Goal: Navigation & Orientation: Find specific page/section

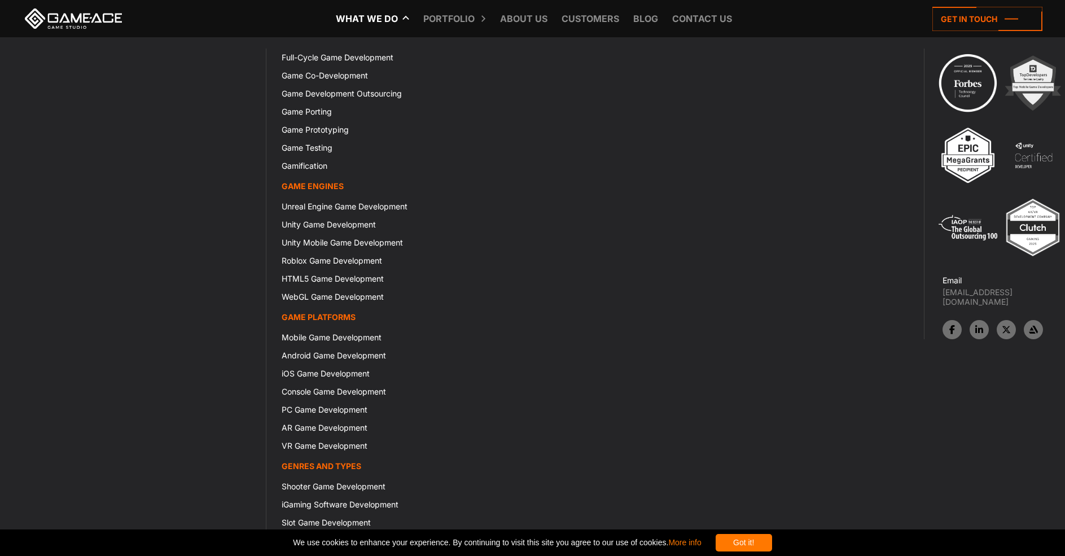
scroll to position [19026, 0]
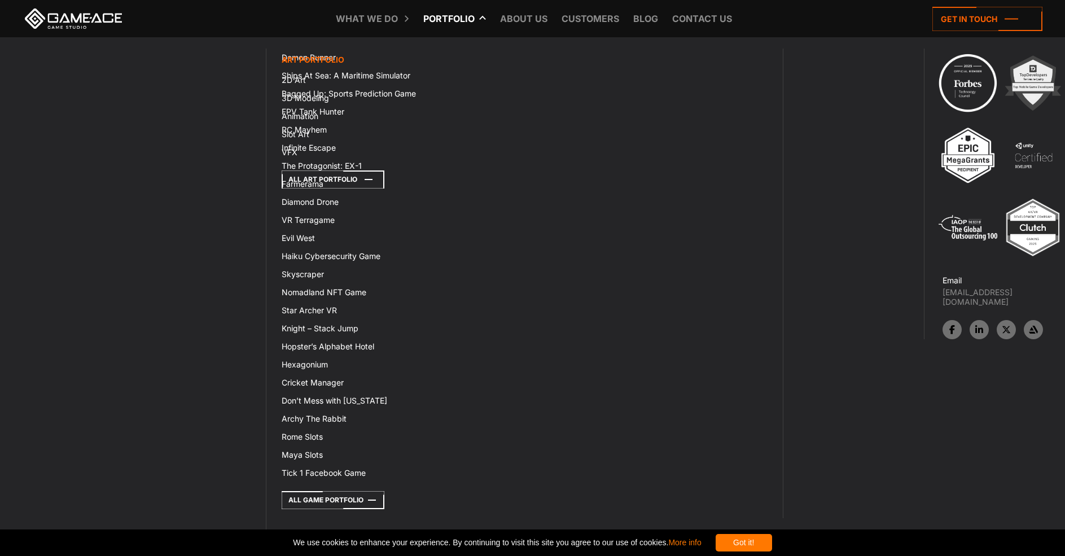
click at [282, 170] on icon at bounding box center [333, 179] width 103 height 18
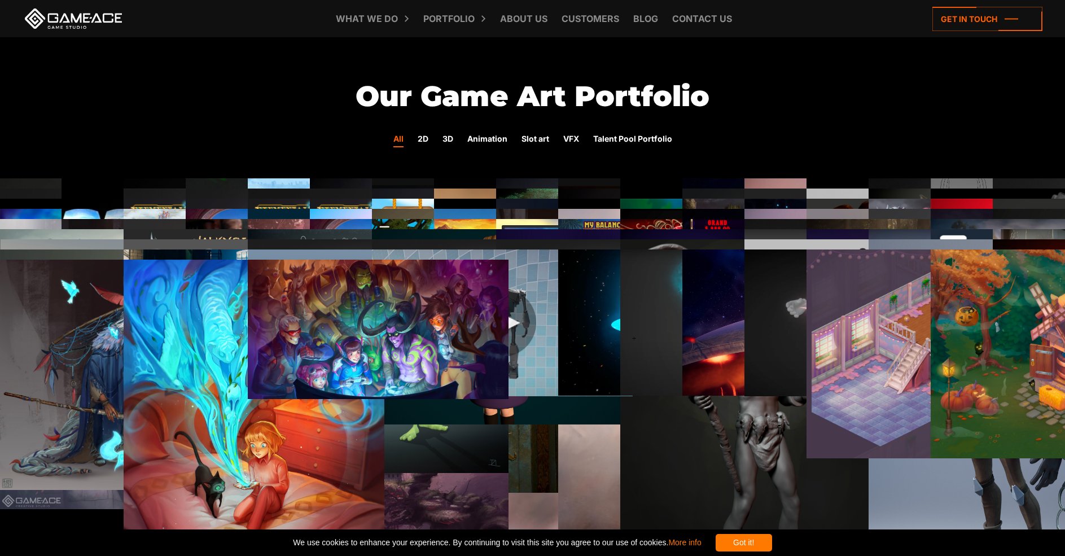
click at [505, 209] on img at bounding box center [626, 305] width 261 height 193
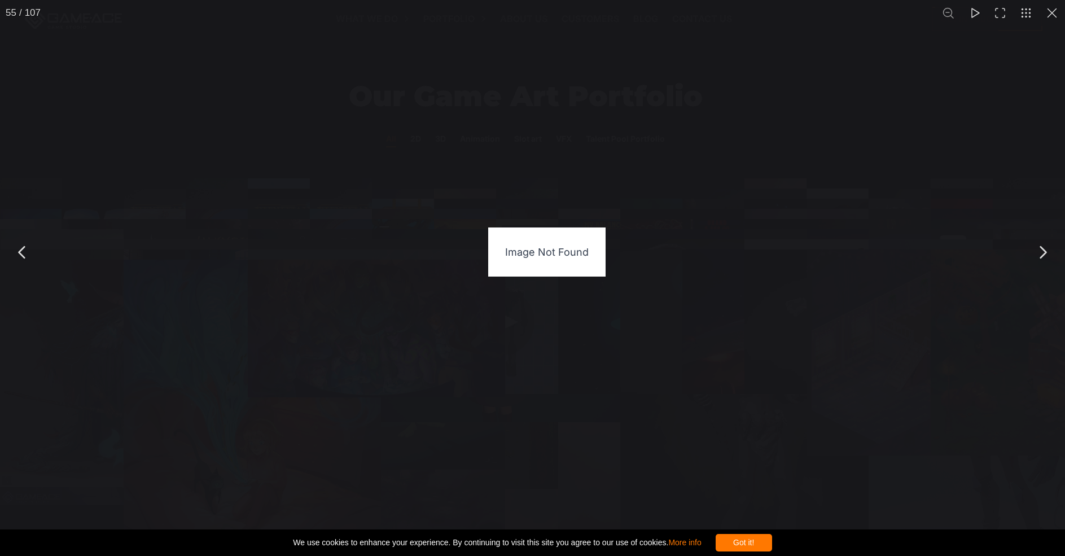
click at [528, 229] on img at bounding box center [624, 299] width 257 height 140
click at [130, 219] on img at bounding box center [252, 291] width 257 height 145
click at [125, 178] on div at bounding box center [525, 223] width 1051 height 91
click at [757, 278] on div "Phone Not a valid phone" at bounding box center [672, 262] width 281 height 40
